Goal: Task Accomplishment & Management: Complete application form

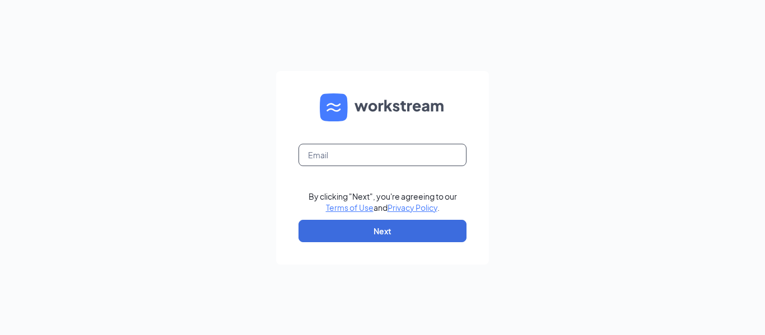
click at [337, 153] on input "text" at bounding box center [383, 155] width 168 height 22
type input "[EMAIL_ADDRESS][DOMAIN_NAME]"
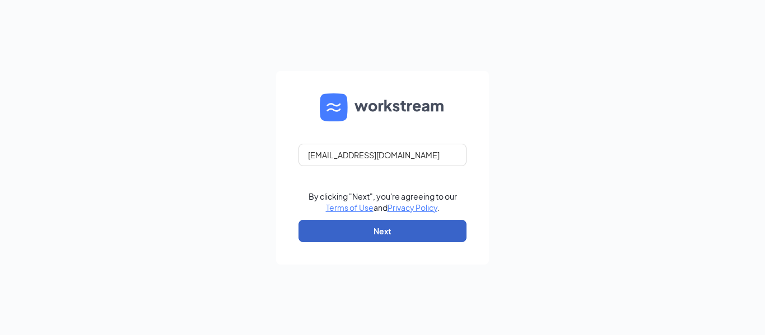
click at [328, 231] on button "Next" at bounding box center [383, 231] width 168 height 22
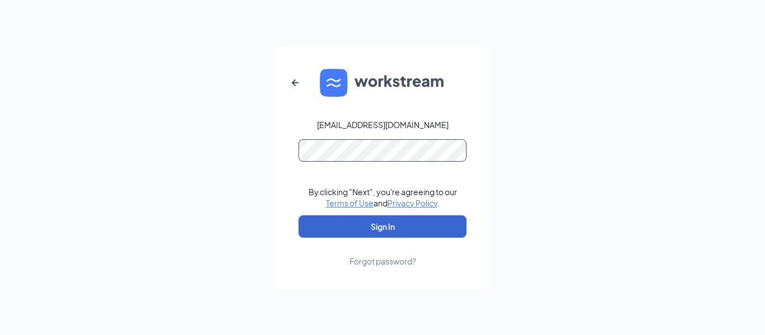
click at [299, 216] on button "Sign In" at bounding box center [383, 227] width 168 height 22
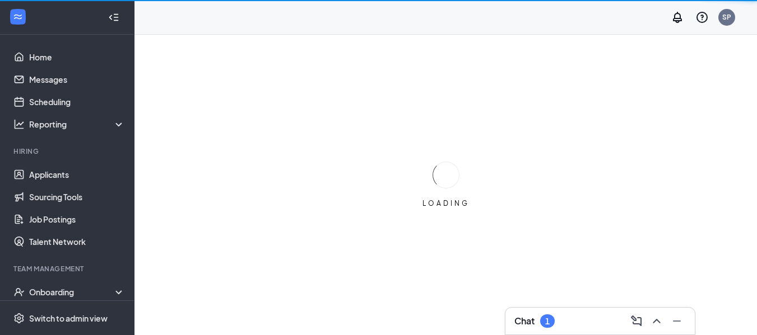
scroll to position [68, 0]
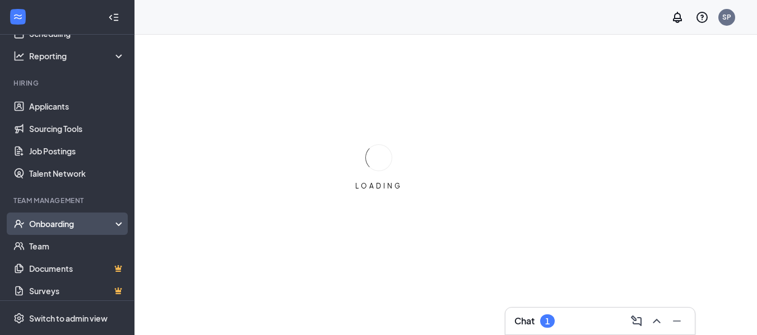
click at [41, 221] on div "Onboarding" at bounding box center [72, 223] width 86 height 11
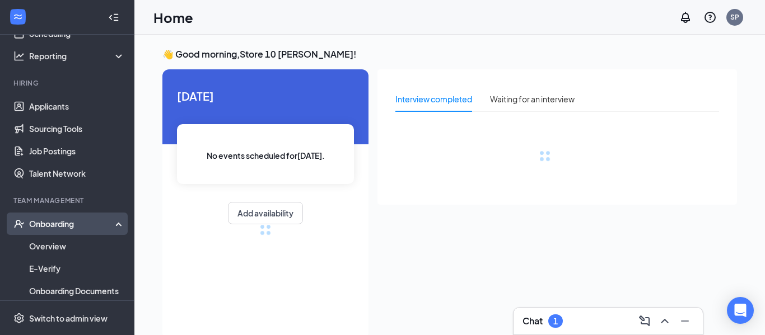
click at [40, 235] on div "Onboarding" at bounding box center [67, 224] width 134 height 22
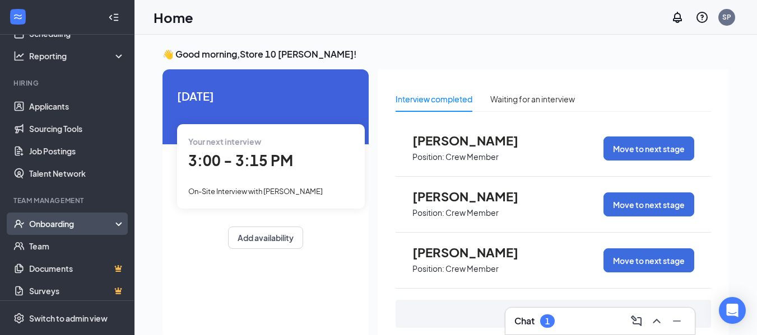
click at [40, 222] on div "Onboarding" at bounding box center [72, 223] width 86 height 11
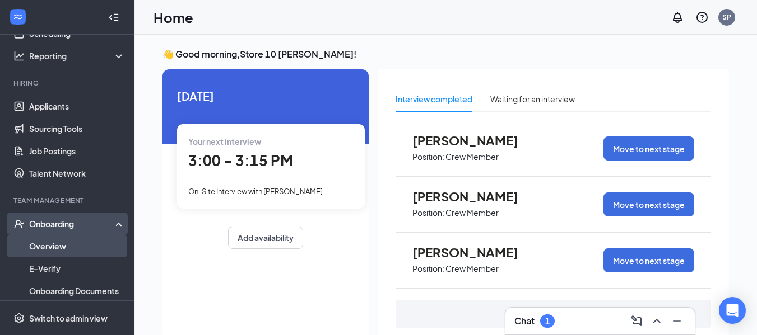
click at [59, 249] on link "Overview" at bounding box center [77, 246] width 96 height 22
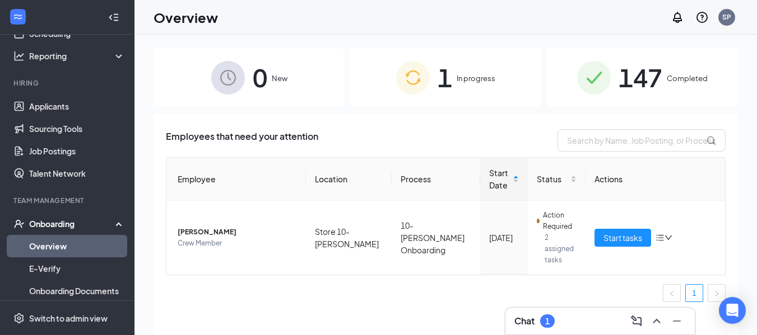
click at [430, 81] on div "1 In progress" at bounding box center [445, 77] width 191 height 59
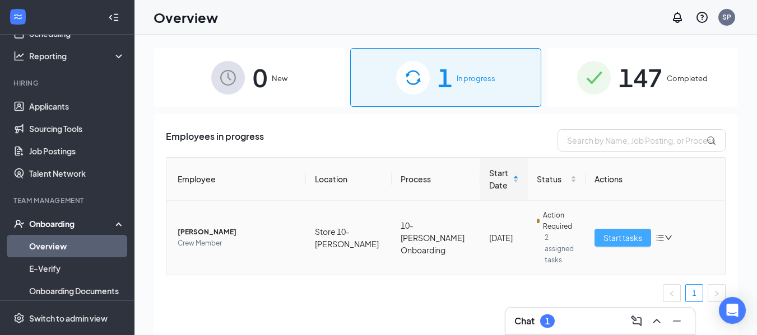
click at [633, 233] on span "Start tasks" at bounding box center [622, 238] width 39 height 12
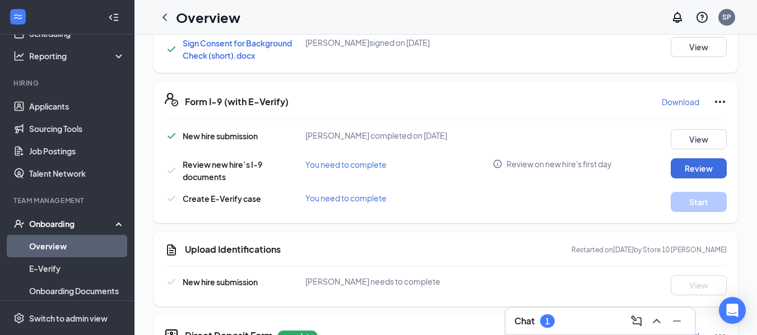
scroll to position [458, 0]
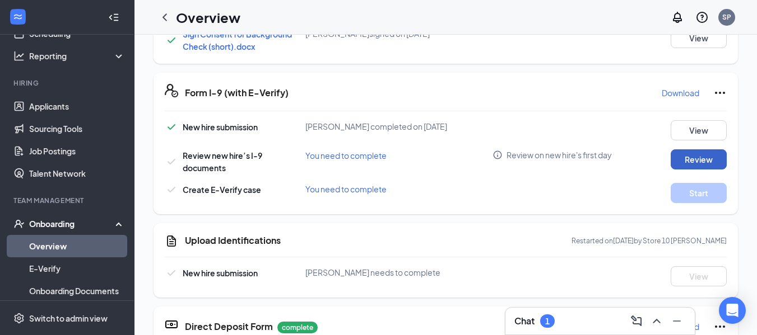
click at [692, 151] on button "Review" at bounding box center [698, 160] width 56 height 20
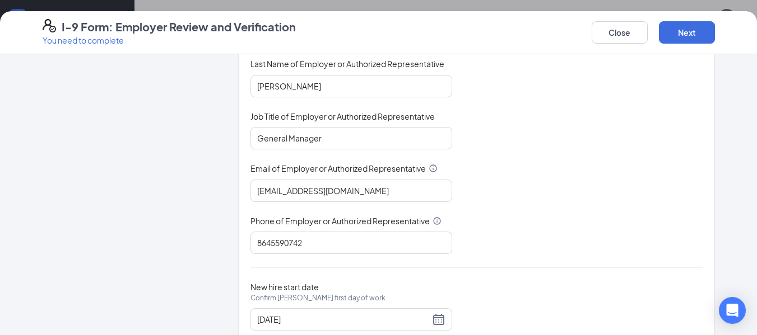
scroll to position [182, 0]
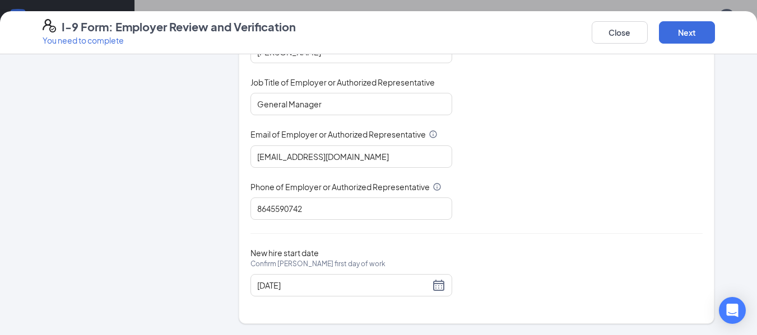
click at [691, 18] on div "I-9 Form: Employer Review and Verification You need to complete Close Next" at bounding box center [378, 32] width 757 height 43
click at [685, 29] on button "Next" at bounding box center [687, 32] width 56 height 22
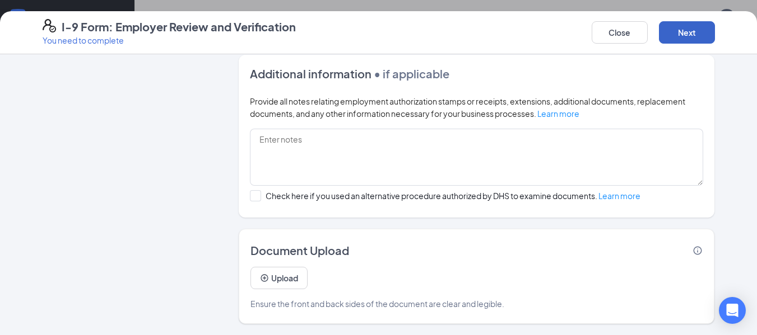
click at [675, 22] on button "Next" at bounding box center [687, 32] width 56 height 22
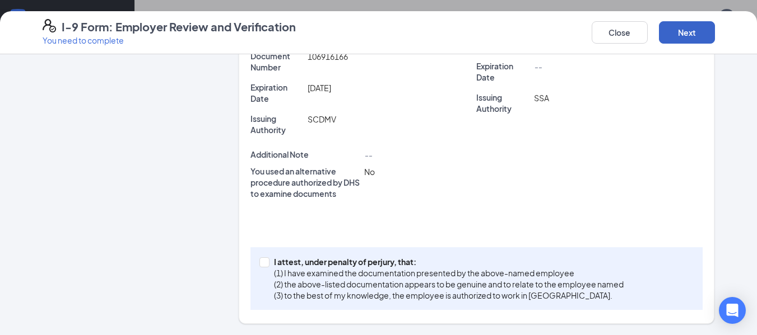
scroll to position [362, 0]
click at [366, 282] on p "(2) the above-listed documentation appears to be genuine and to relate to the e…" at bounding box center [448, 284] width 349 height 11
click at [267, 265] on input "I attest, under penalty of [PERSON_NAME], that: (1) I have examined the documen…" at bounding box center [263, 262] width 8 height 8
checkbox input "true"
click at [672, 24] on button "Next" at bounding box center [687, 32] width 56 height 22
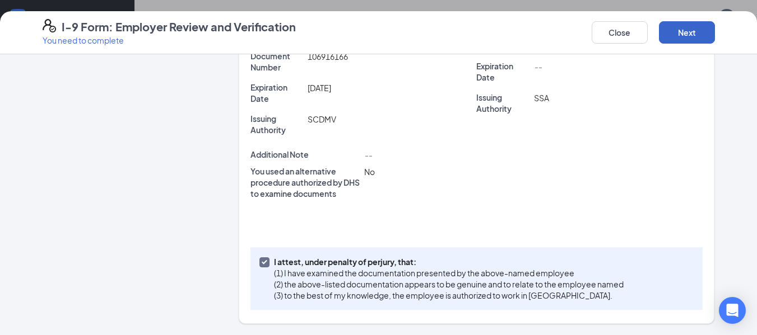
click at [689, 32] on button "Next" at bounding box center [687, 32] width 56 height 22
click at [679, 35] on button "Next" at bounding box center [687, 32] width 56 height 22
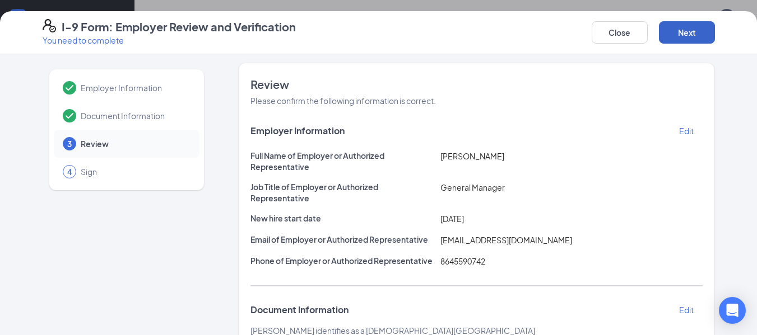
scroll to position [0, 0]
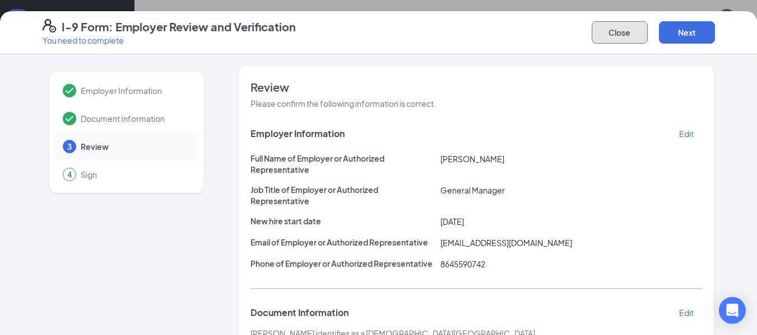
click at [635, 34] on button "Close" at bounding box center [619, 32] width 56 height 22
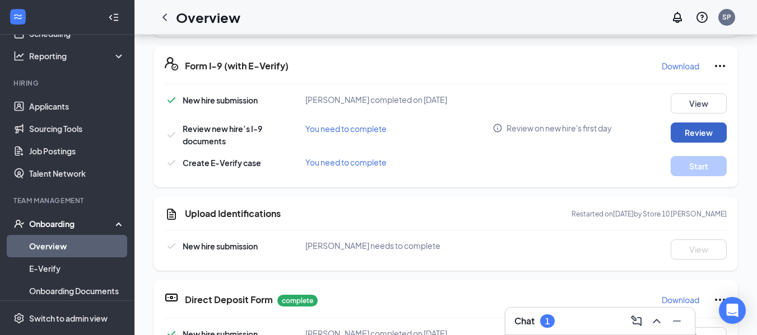
scroll to position [346, 0]
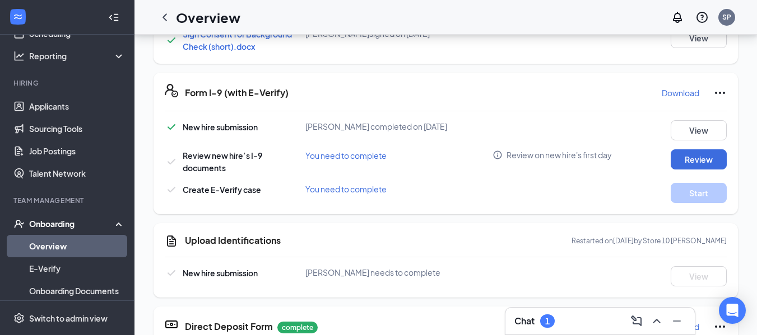
click at [669, 297] on div "Upload Identifications Restarted on [DATE] by Store 10 [PERSON_NAME] New hire s…" at bounding box center [445, 260] width 584 height 74
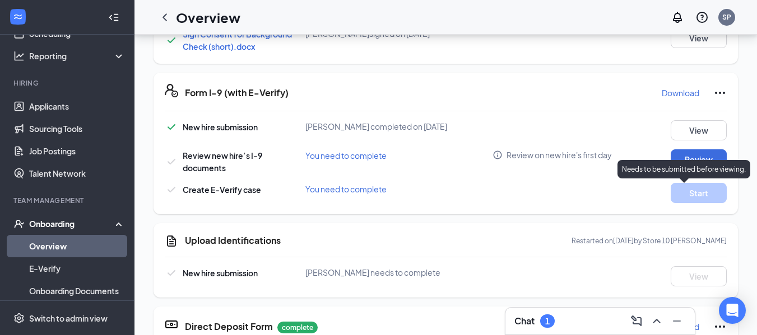
scroll to position [0, 0]
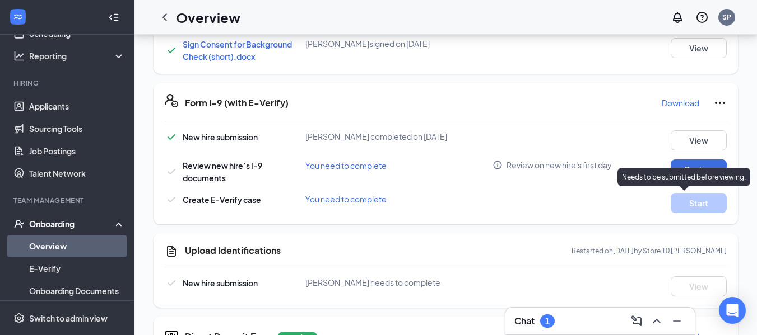
click at [711, 170] on div "Needs to be submitted before viewing." at bounding box center [683, 177] width 133 height 18
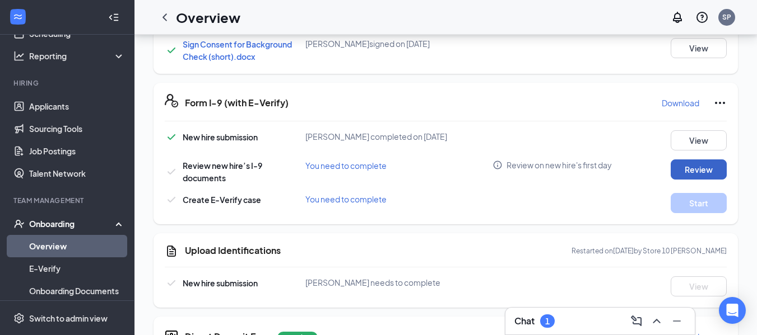
click at [695, 169] on button "Review" at bounding box center [698, 170] width 56 height 20
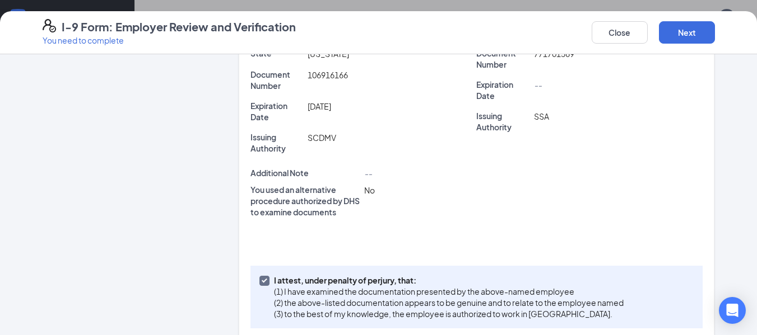
scroll to position [362, 0]
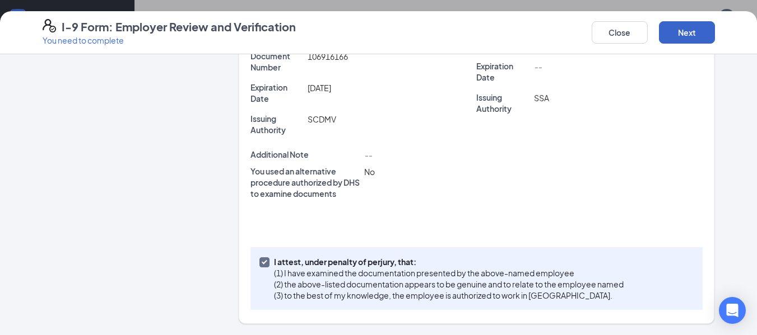
click at [696, 27] on button "Next" at bounding box center [687, 32] width 56 height 22
click at [693, 29] on button "Next" at bounding box center [687, 32] width 56 height 22
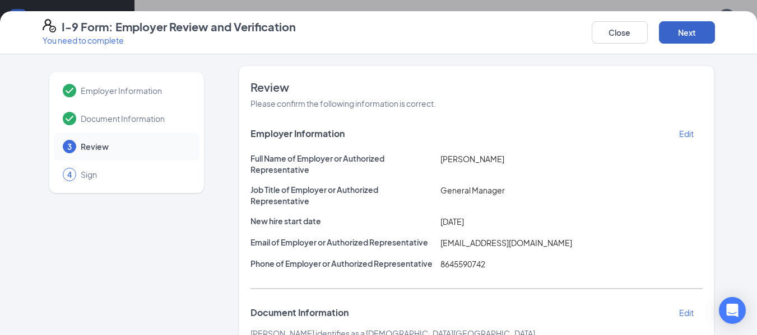
scroll to position [392, 0]
click at [617, 40] on button "Close" at bounding box center [619, 32] width 56 height 22
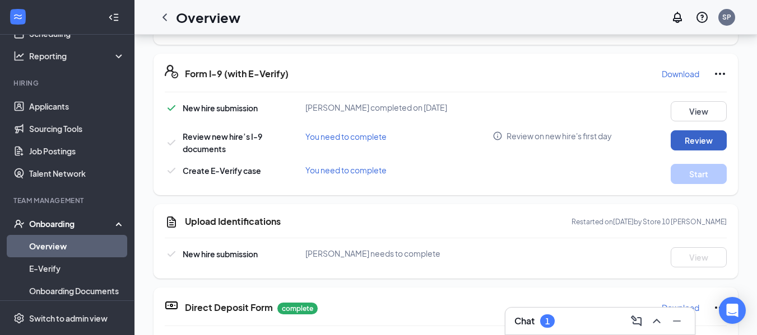
scroll to position [112, 0]
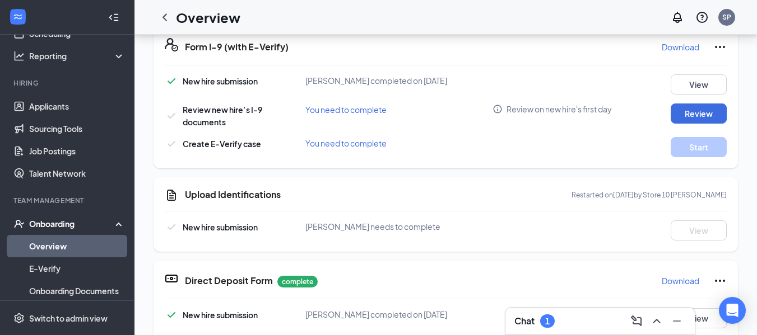
click at [615, 206] on div "Upload Identifications Restarted on [DATE] by Store 10 [PERSON_NAME] New hire s…" at bounding box center [445, 215] width 584 height 74
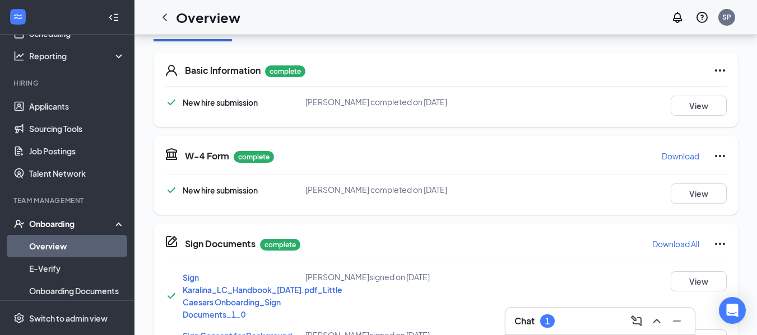
scroll to position [0, 0]
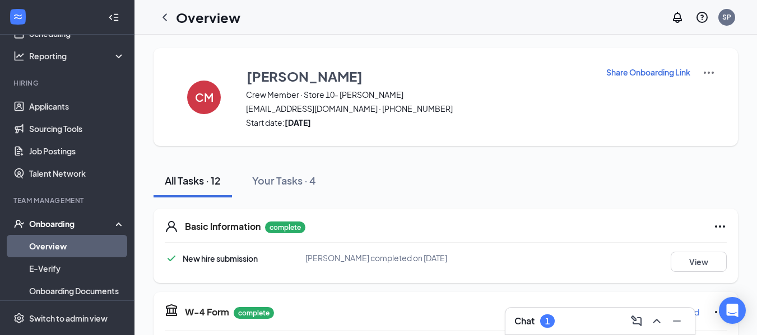
click at [639, 75] on p "Share Onboarding Link" at bounding box center [648, 72] width 84 height 11
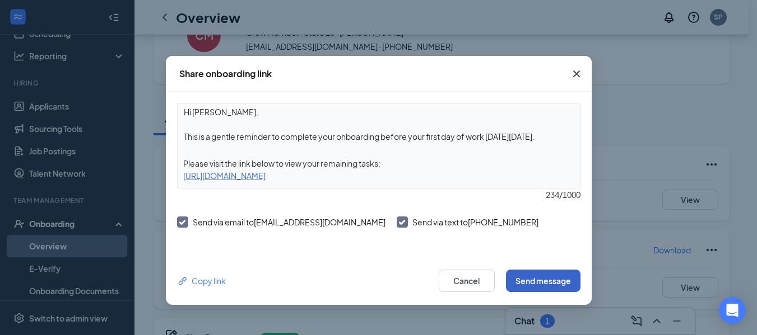
click at [561, 281] on button "Send message" at bounding box center [543, 281] width 74 height 22
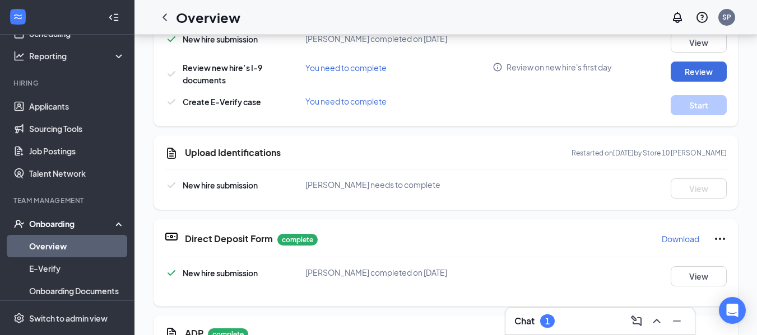
scroll to position [458, 0]
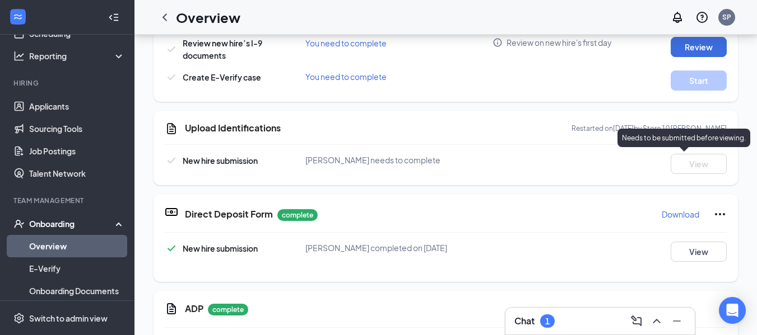
click at [679, 147] on div "Needs to be submitted before viewing." at bounding box center [683, 140] width 133 height 23
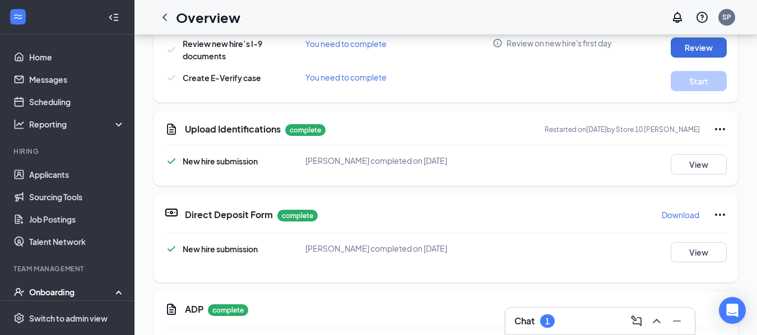
scroll to position [402, 0]
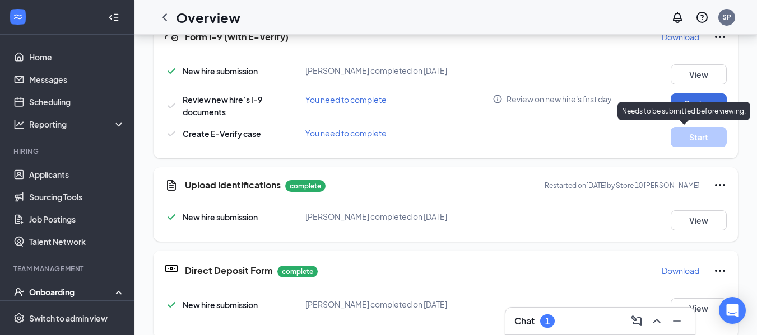
click at [696, 115] on p "Needs to be submitted before viewing." at bounding box center [684, 111] width 124 height 10
click at [699, 97] on button "Review" at bounding box center [698, 104] width 56 height 20
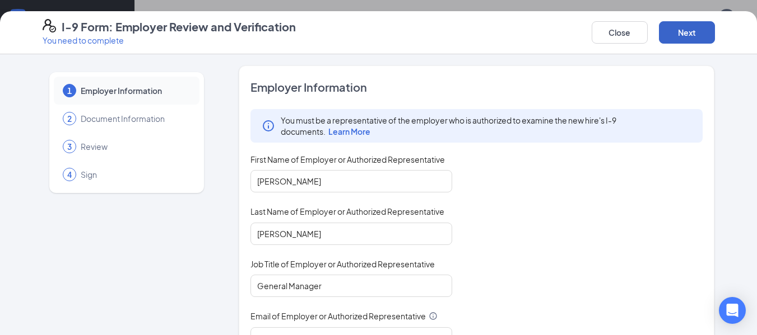
click at [707, 31] on button "Next" at bounding box center [687, 32] width 56 height 22
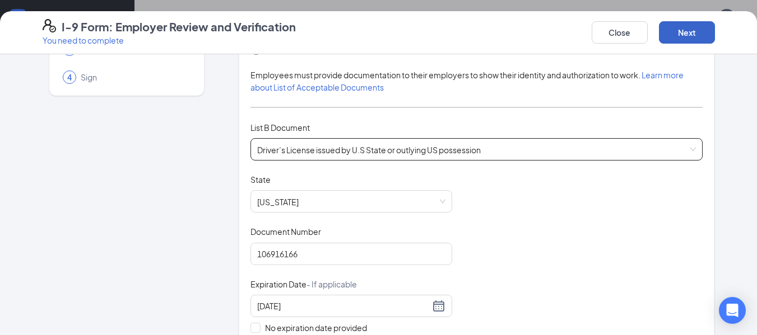
scroll to position [112, 0]
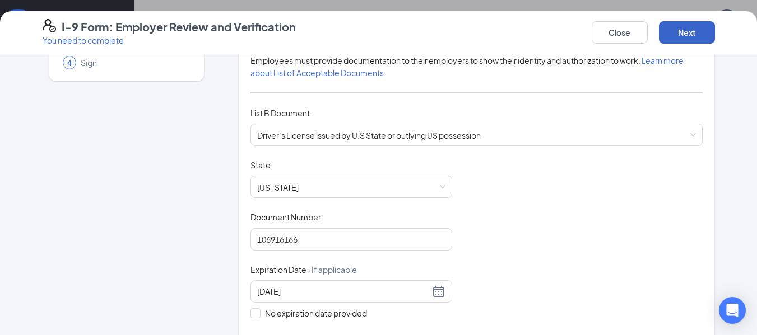
click at [687, 42] on button "Next" at bounding box center [687, 32] width 56 height 22
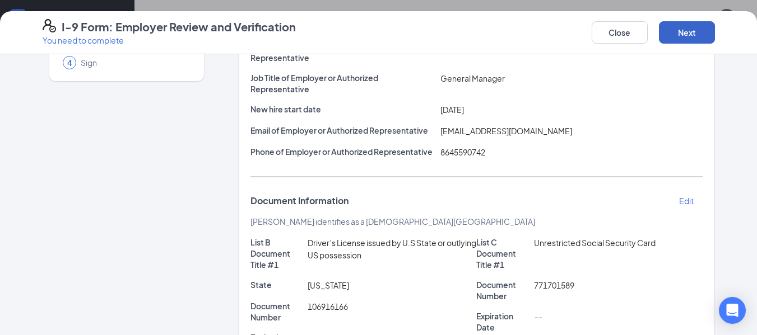
click at [696, 30] on button "Next" at bounding box center [687, 32] width 56 height 22
drag, startPoint x: 694, startPoint y: 40, endPoint x: 623, endPoint y: 197, distance: 171.4
click at [693, 41] on button "Next" at bounding box center [687, 32] width 56 height 22
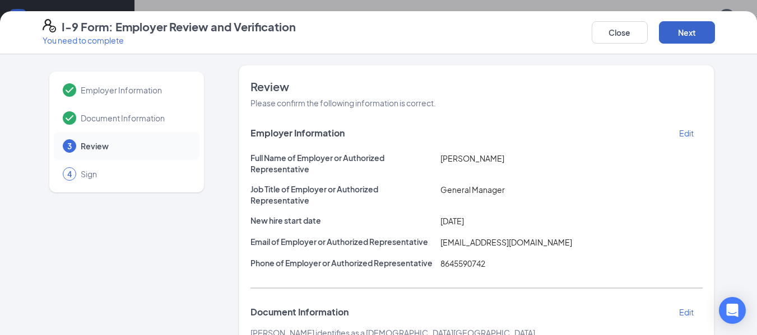
scroll to position [0, 0]
click at [154, 122] on span "Document Information" at bounding box center [135, 118] width 108 height 11
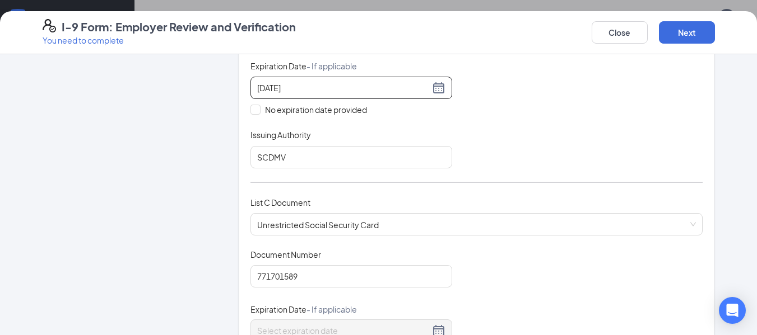
scroll to position [280, 0]
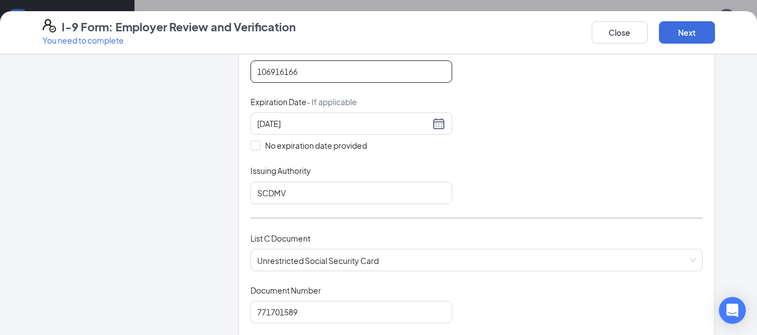
drag, startPoint x: 304, startPoint y: 76, endPoint x: 38, endPoint y: 82, distance: 266.1
click at [43, 82] on div "Employer Information 2 Document Information 3 Review 4 Sign Which documents did…" at bounding box center [379, 271] width 672 height 970
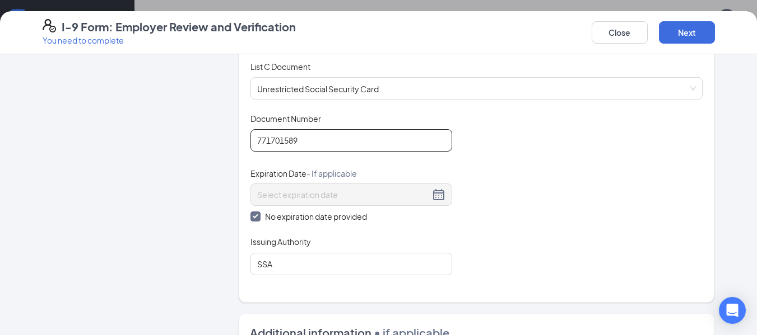
scroll to position [413, 0]
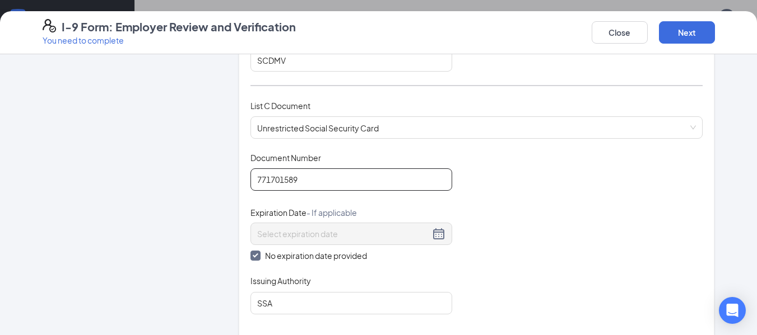
drag, startPoint x: 256, startPoint y: 88, endPoint x: 158, endPoint y: 170, distance: 127.6
click at [158, 170] on div "Employer Information 2 Document Information 3 Review 4 Sign Which documents did…" at bounding box center [379, 138] width 672 height 970
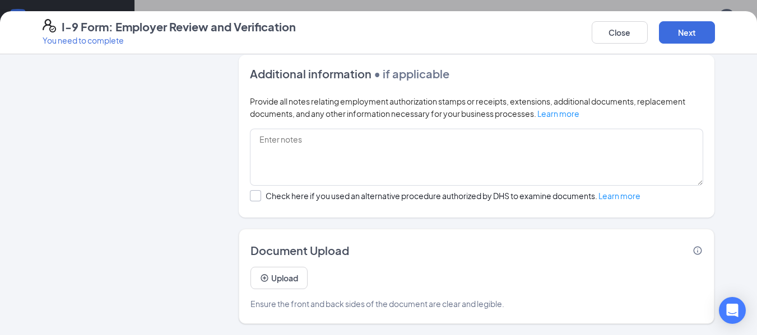
scroll to position [392, 0]
click at [664, 43] on button "Next" at bounding box center [687, 32] width 56 height 22
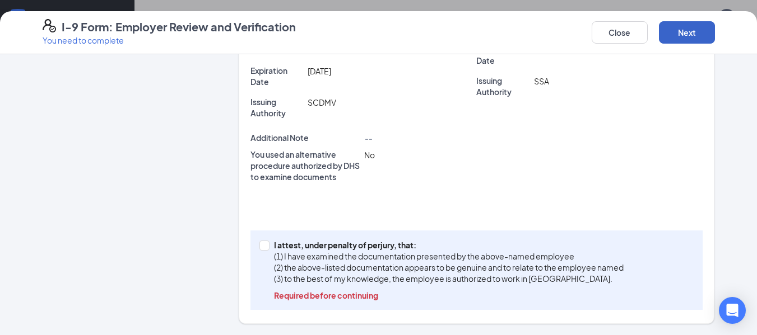
scroll to position [379, 0]
click at [665, 43] on button "Next" at bounding box center [687, 32] width 56 height 22
click at [292, 258] on p "(1) I have examined the documentation presented by the above-named employee" at bounding box center [448, 256] width 349 height 11
click at [267, 249] on input "I attest, under penalty of perjury, that: (1) I have examined the documentation…" at bounding box center [263, 245] width 8 height 8
checkbox input "true"
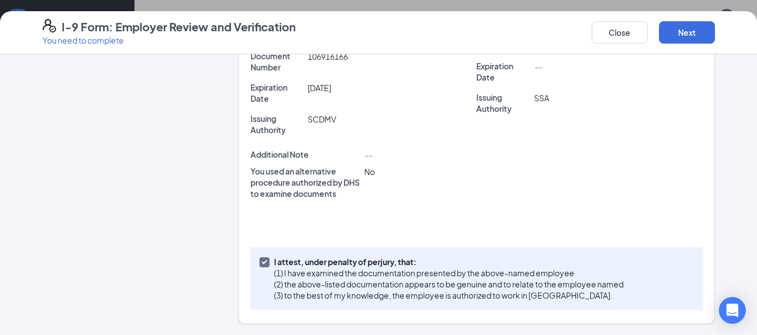
scroll to position [362, 0]
click at [688, 39] on button "Next" at bounding box center [687, 32] width 56 height 22
click at [688, 39] on button "button" at bounding box center [687, 32] width 56 height 22
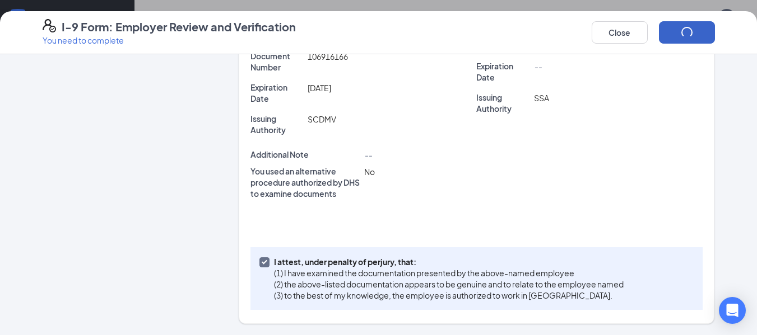
click at [688, 39] on button "button" at bounding box center [687, 32] width 56 height 22
click at [688, 38] on button "button" at bounding box center [687, 32] width 56 height 22
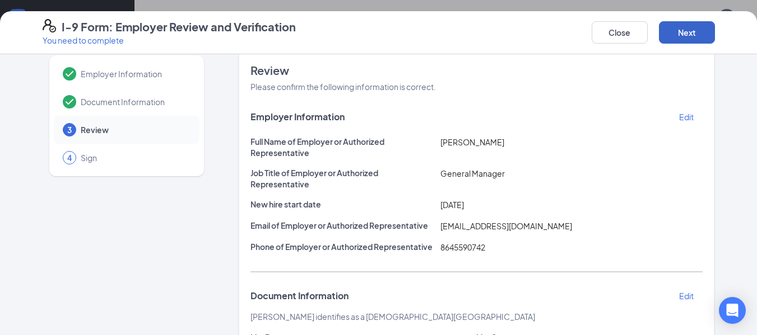
scroll to position [0, 0]
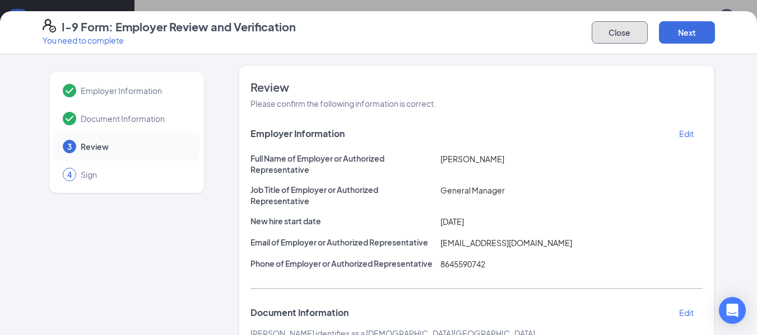
click at [599, 35] on button "Close" at bounding box center [619, 32] width 56 height 22
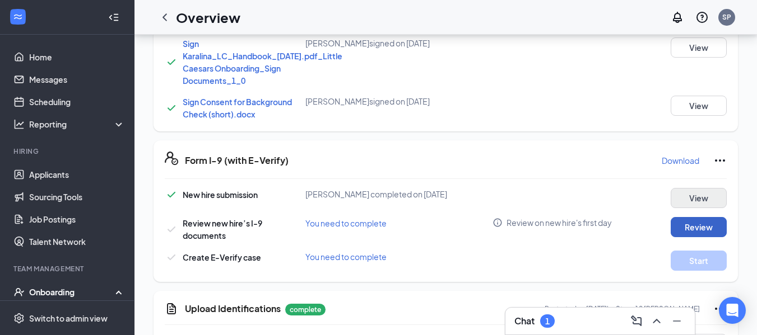
scroll to position [346, 0]
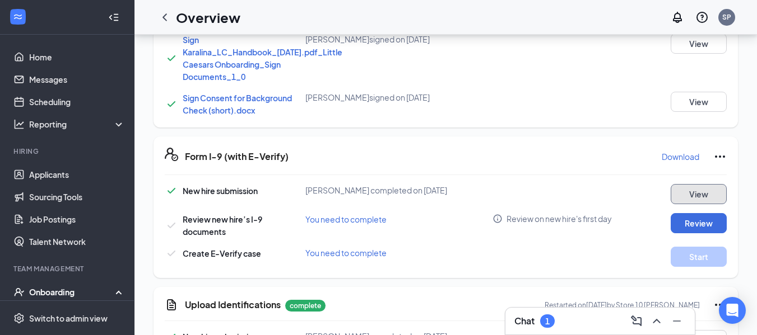
click at [701, 195] on button "View" at bounding box center [698, 194] width 56 height 20
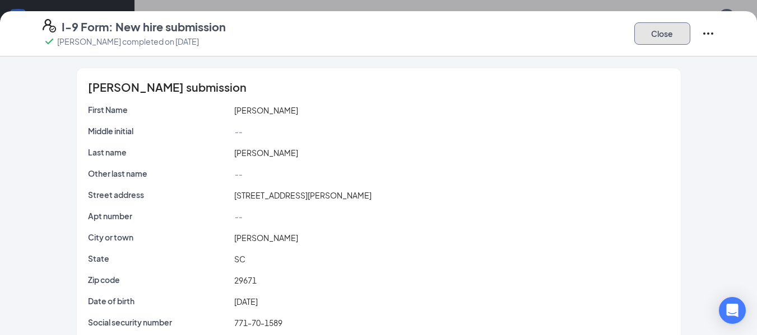
click at [644, 40] on button "Close" at bounding box center [662, 33] width 56 height 22
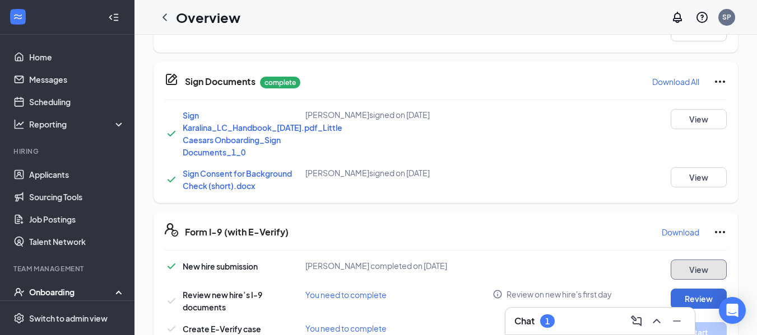
scroll to position [234, 0]
